Goal: Information Seeking & Learning: Compare options

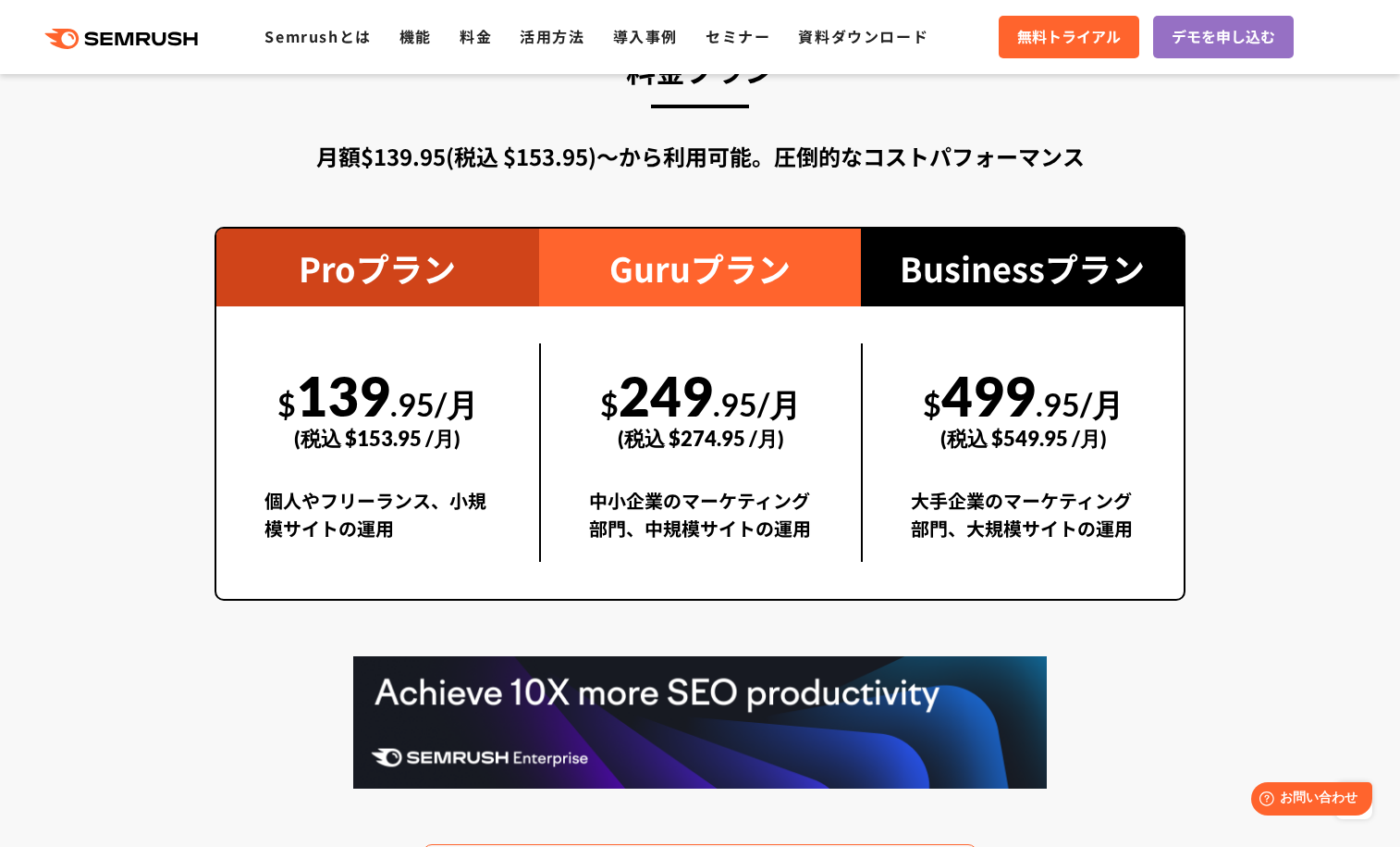
scroll to position [3354, 0]
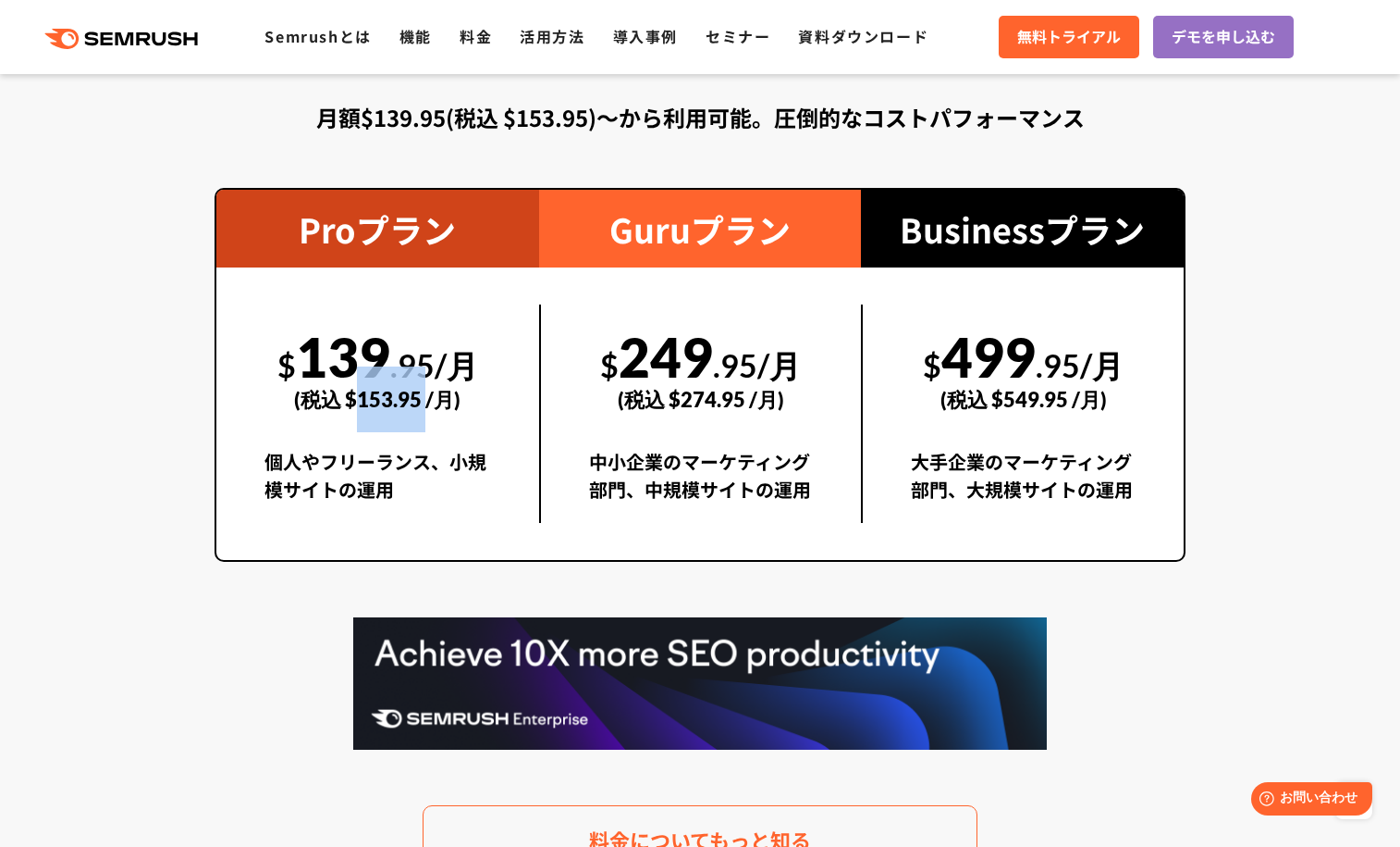
drag, startPoint x: 358, startPoint y: 399, endPoint x: 429, endPoint y: 400, distance: 71.0
click at [429, 400] on div "(税込 $153.95 /月)" at bounding box center [378, 399] width 227 height 66
copy div "153.95"
drag, startPoint x: 686, startPoint y: 398, endPoint x: 749, endPoint y: 398, distance: 63.0
click at [749, 398] on div "(税込 $274.95 /月)" at bounding box center [701, 399] width 225 height 66
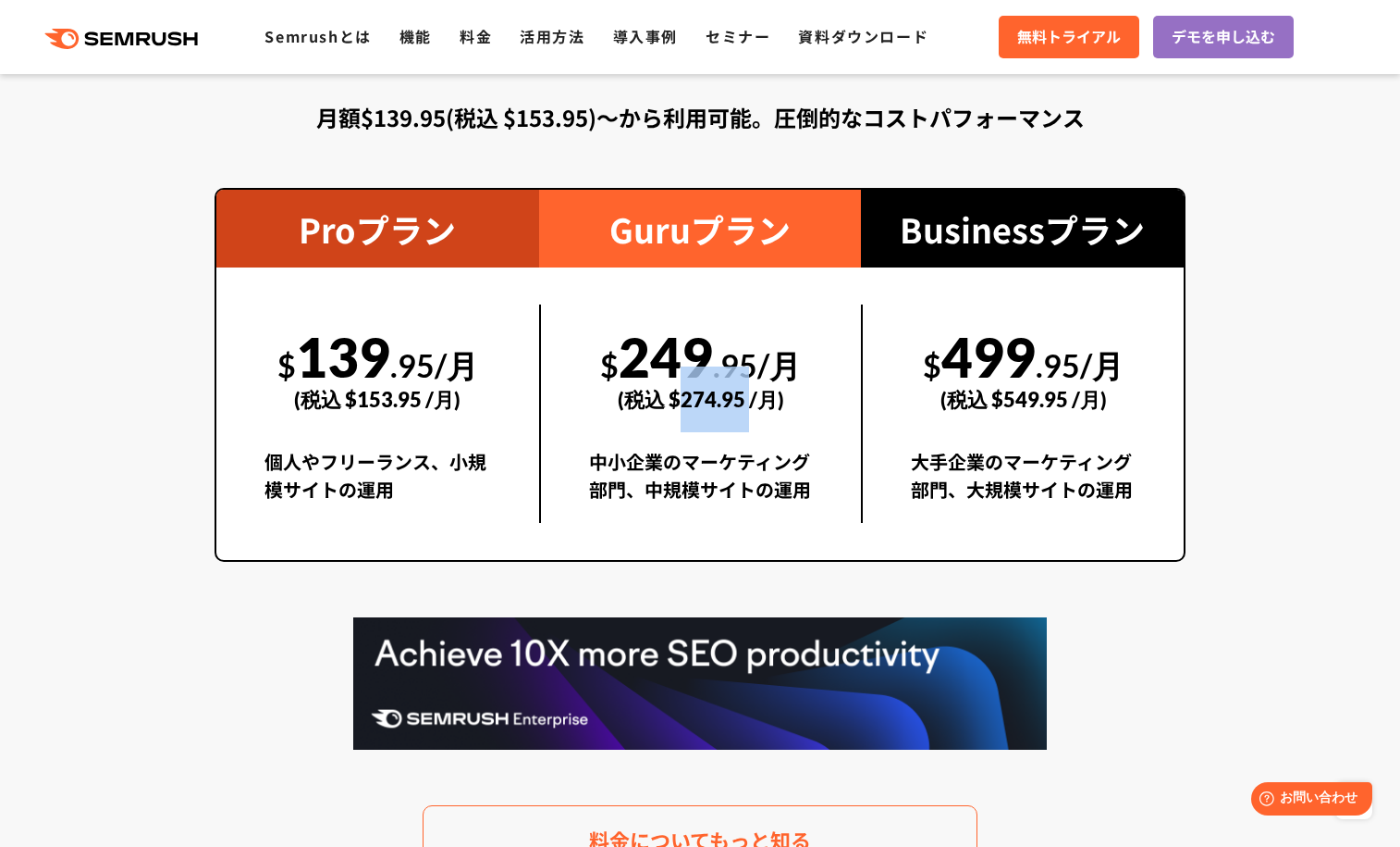
copy div "274.95"
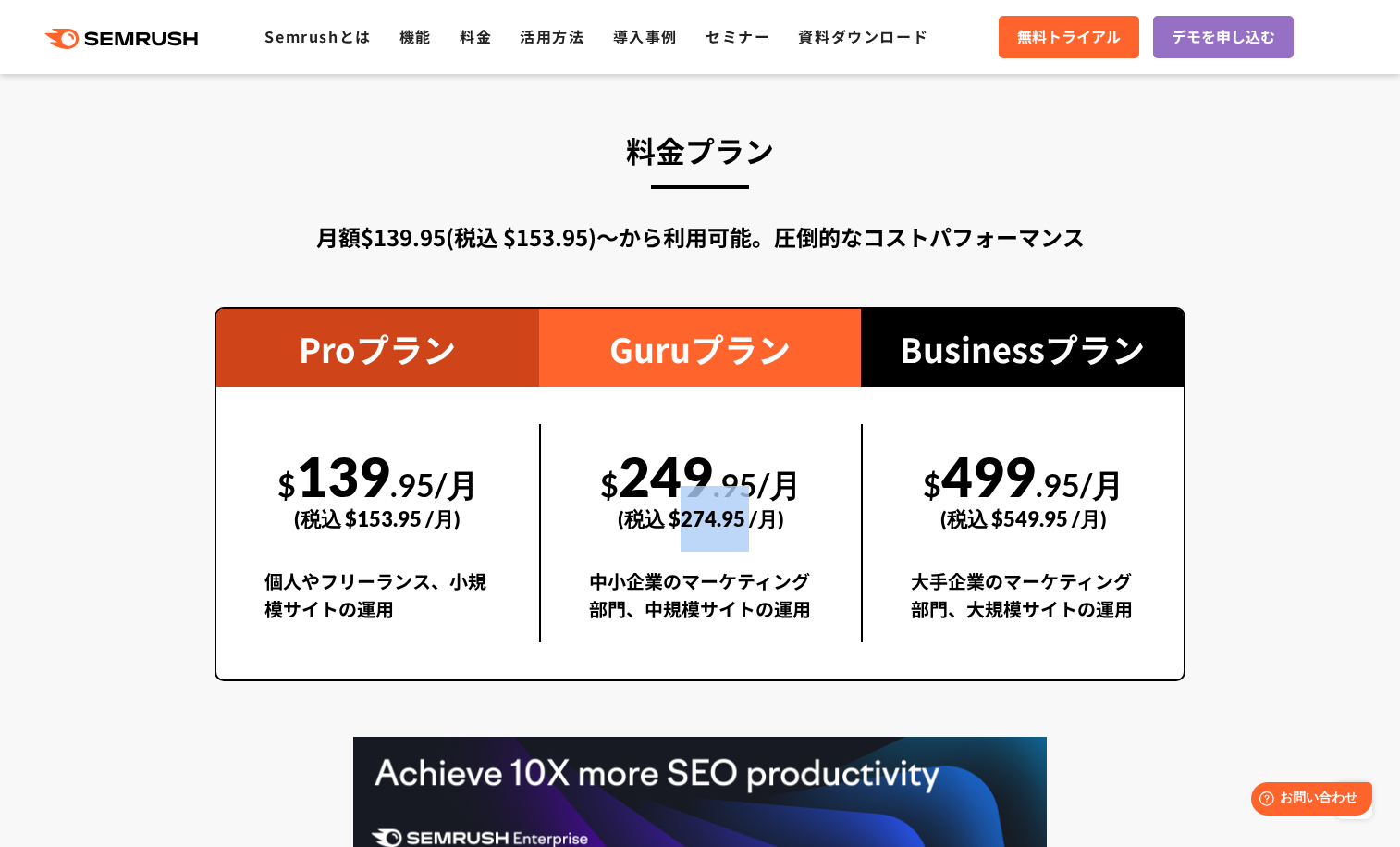
scroll to position [3247, 0]
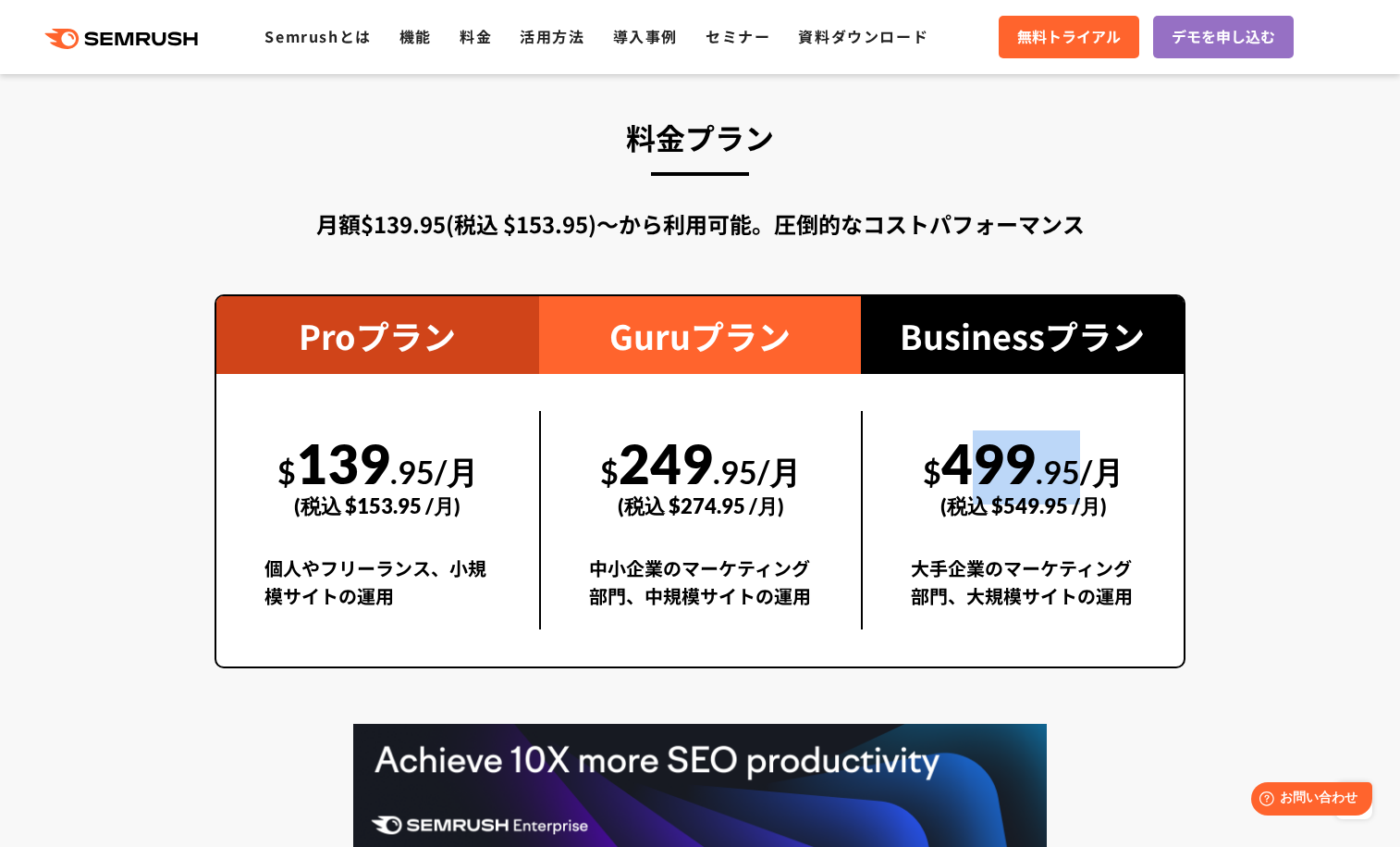
drag, startPoint x: 948, startPoint y: 467, endPoint x: 1088, endPoint y: 466, distance: 140.0
click at [1088, 466] on div "$ 499 .95/月 (税込 $549.95 /月)" at bounding box center [1023, 475] width 225 height 128
copy div "499 .95"
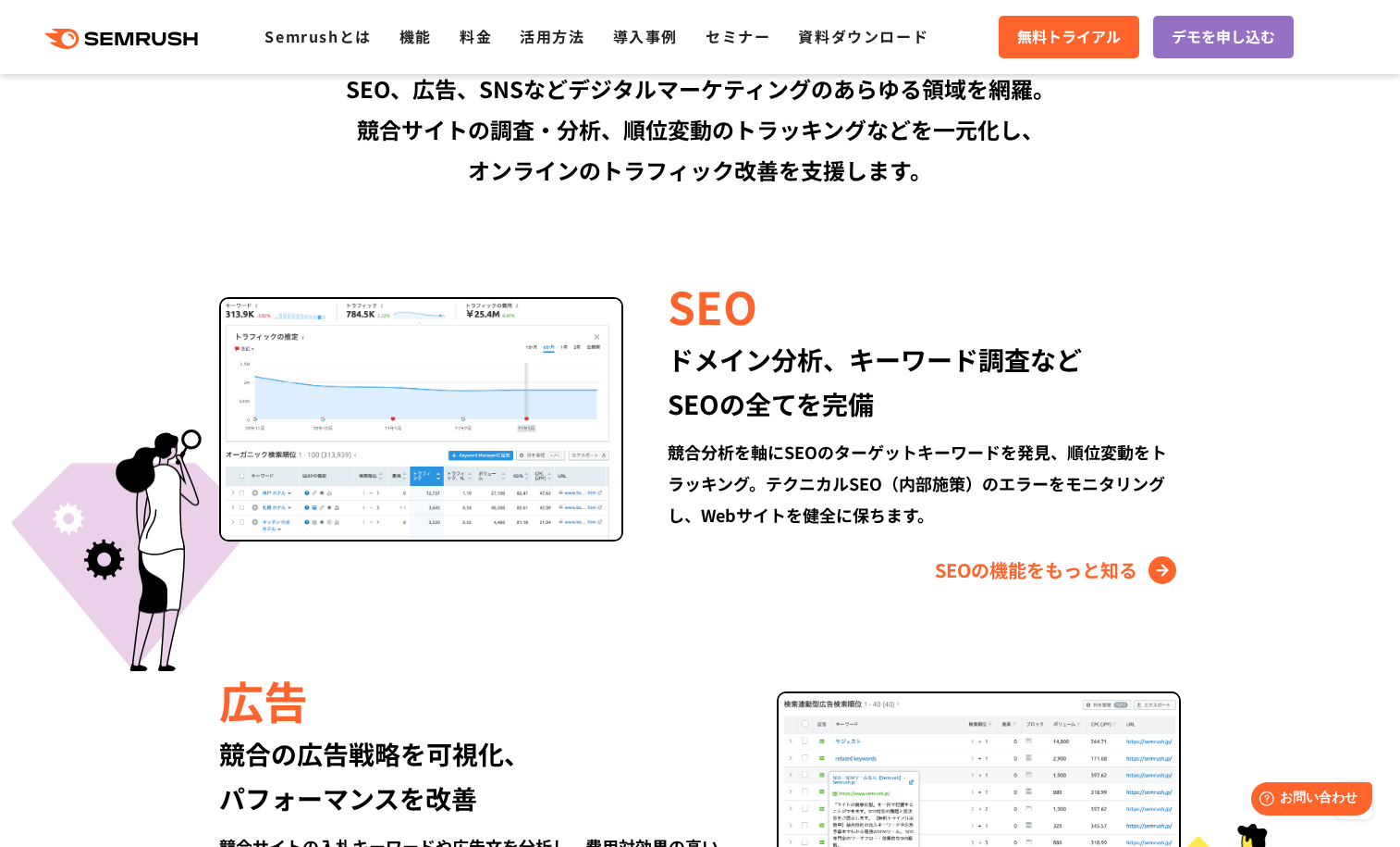
scroll to position [1388, 0]
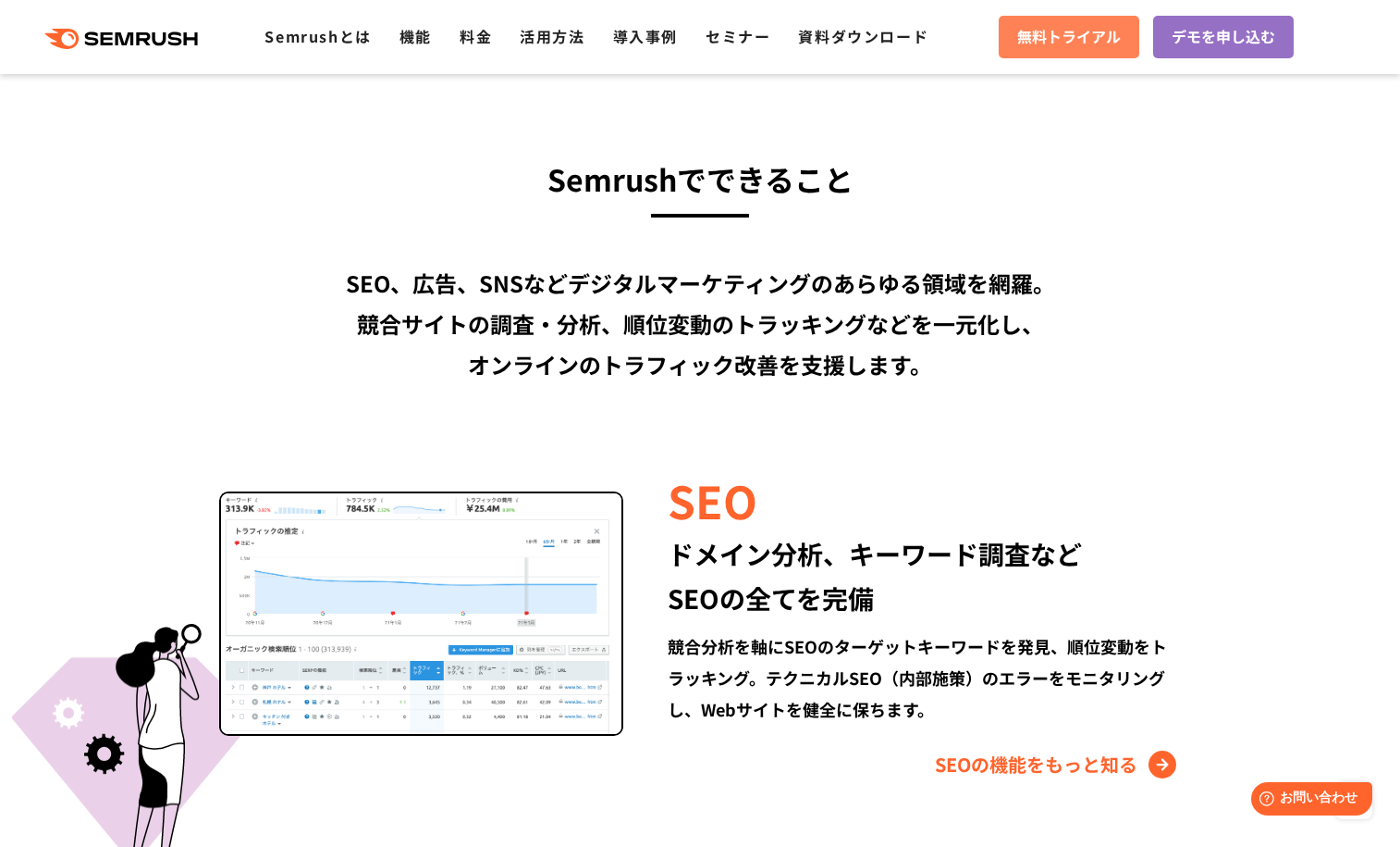
click at [1071, 47] on span "無料トライアル" at bounding box center [1070, 37] width 104 height 24
